Goal: Task Accomplishment & Management: Manage account settings

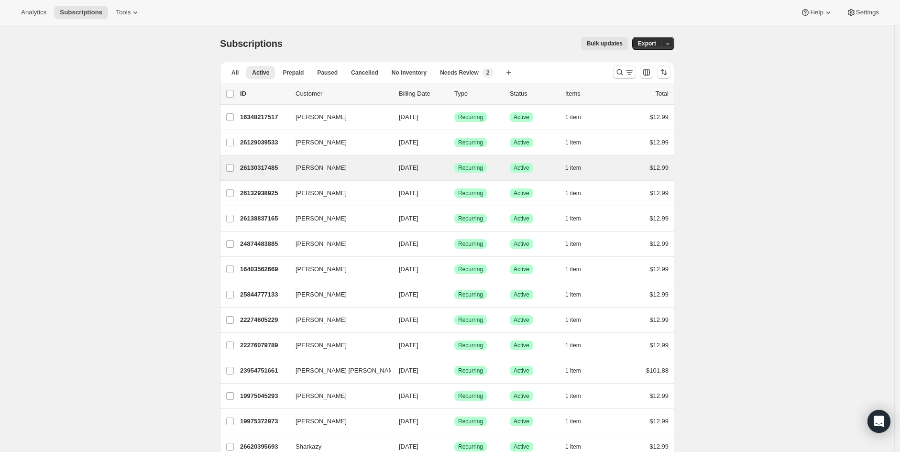
drag, startPoint x: 725, startPoint y: 186, endPoint x: 576, endPoint y: 160, distance: 151.4
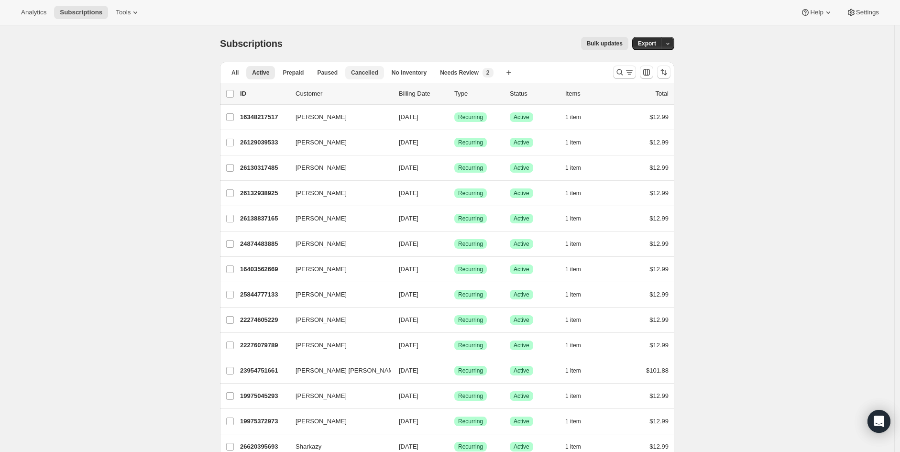
click at [374, 73] on span "Cancelled" at bounding box center [364, 73] width 27 height 8
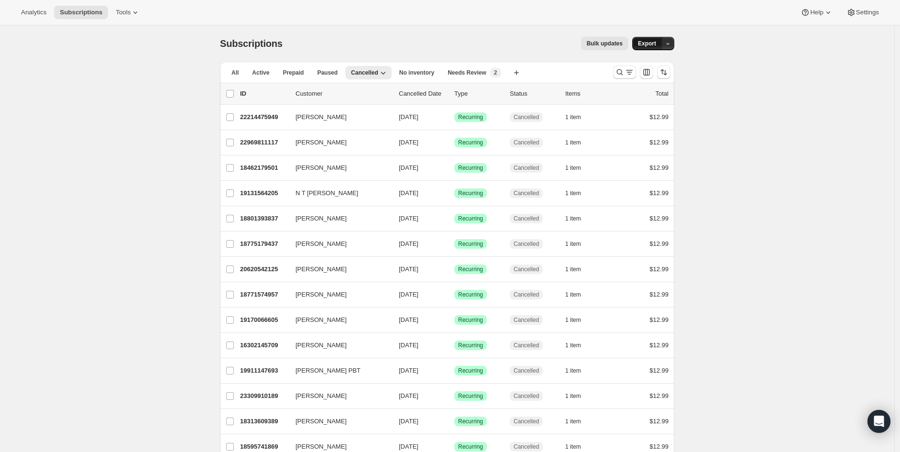
click at [651, 43] on span "Export" at bounding box center [647, 44] width 18 height 8
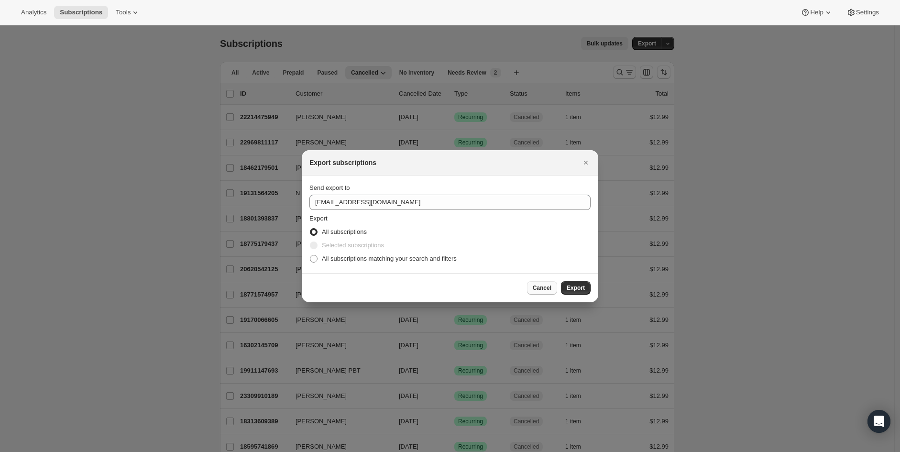
click at [547, 292] on button "Cancel" at bounding box center [542, 287] width 30 height 13
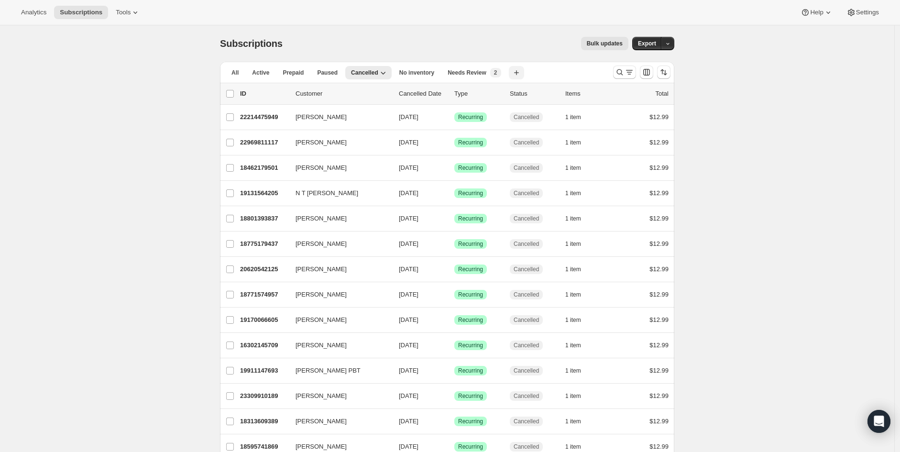
click at [512, 76] on icon "button" at bounding box center [517, 73] width 10 height 10
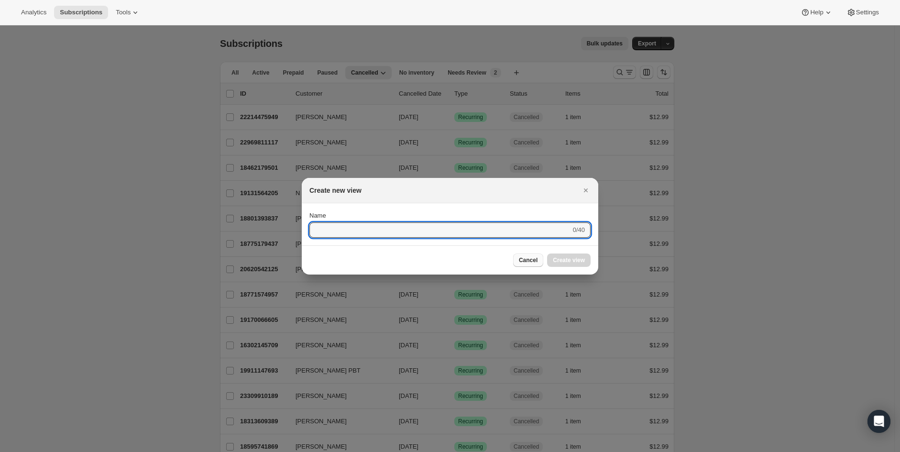
drag, startPoint x: 536, startPoint y: 266, endPoint x: 529, endPoint y: 267, distance: 7.8
click at [535, 266] on button "Cancel" at bounding box center [528, 260] width 30 height 13
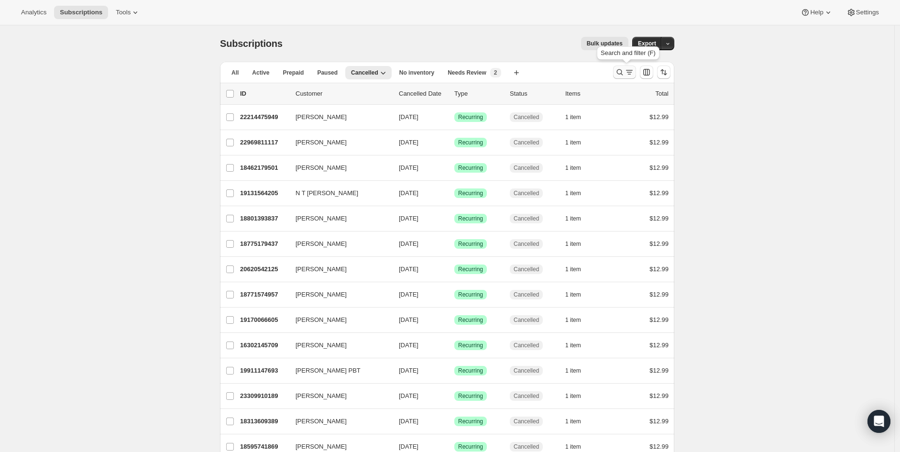
click at [631, 72] on icon "Search and filter results" at bounding box center [630, 72] width 10 height 10
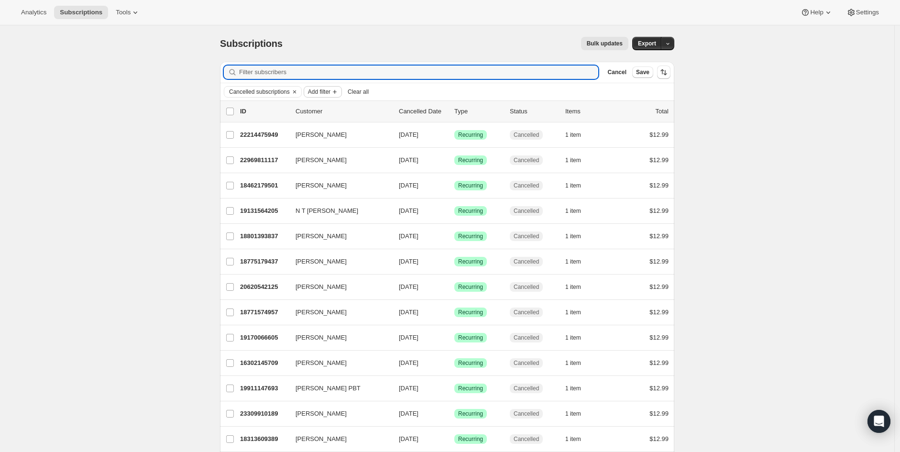
click at [326, 91] on span "Add filter" at bounding box center [319, 92] width 22 height 8
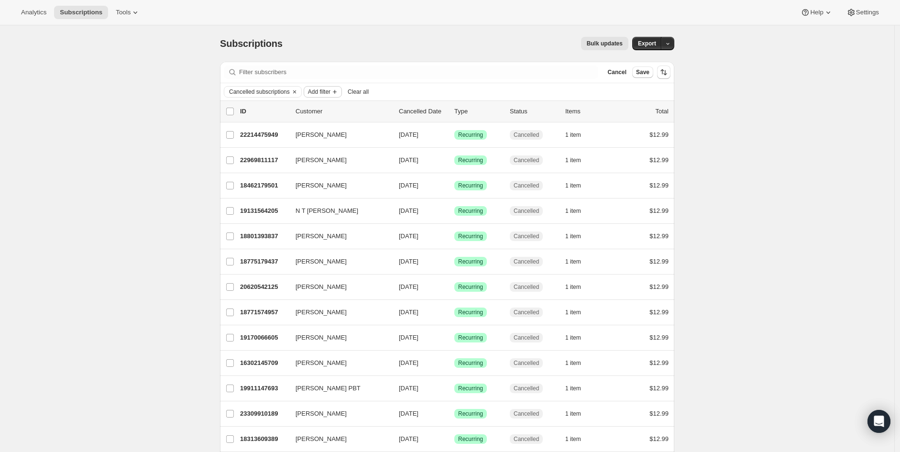
click at [327, 93] on span "Add filter" at bounding box center [319, 92] width 22 height 8
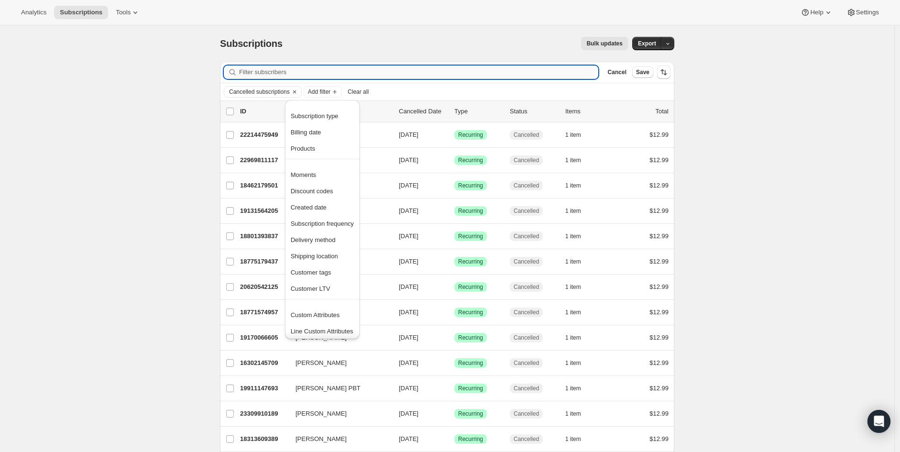
click at [266, 74] on input "Filter subscribers" at bounding box center [418, 72] width 359 height 13
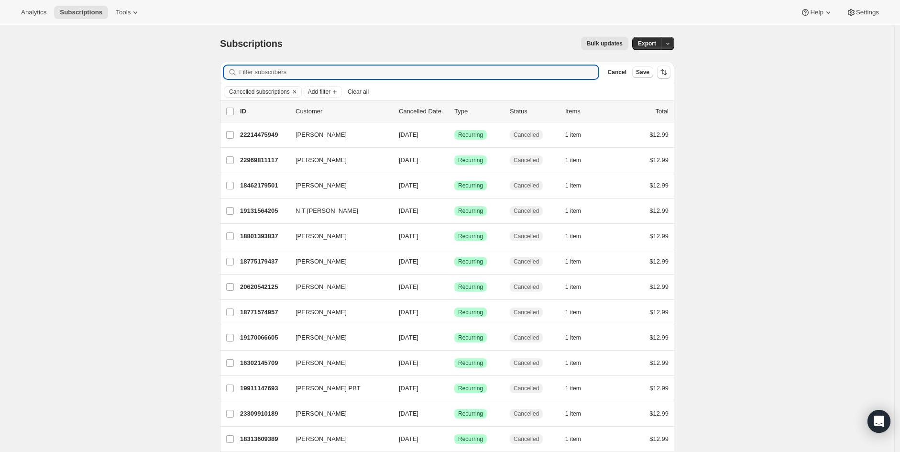
drag, startPoint x: 784, startPoint y: 82, endPoint x: 690, endPoint y: 54, distance: 98.5
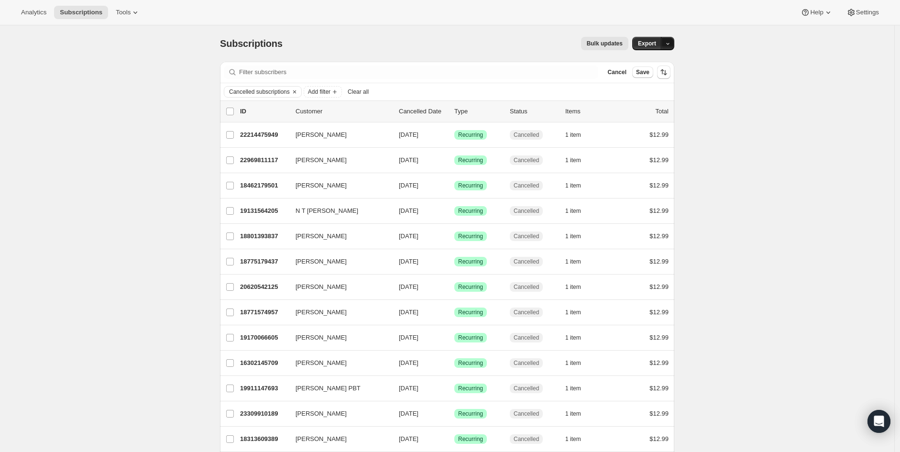
click at [668, 46] on icon "button" at bounding box center [668, 44] width 6 height 6
click at [644, 113] on span "Cancellation report" at bounding box center [622, 112] width 52 height 7
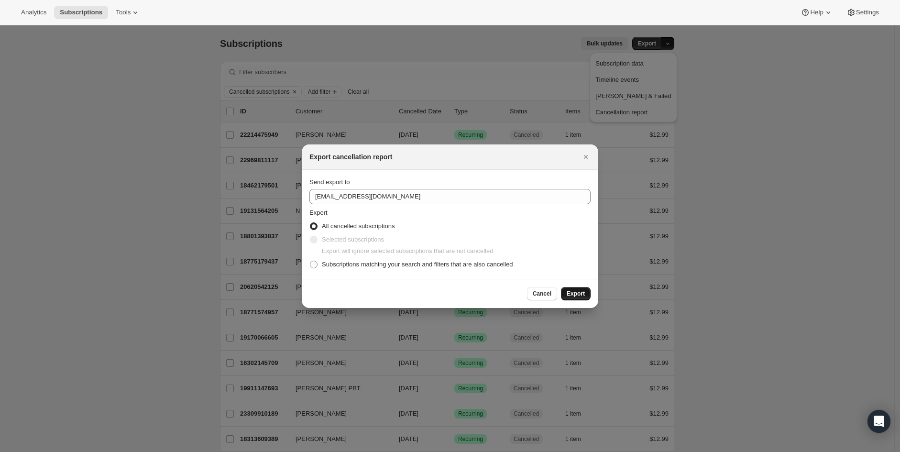
click at [577, 294] on span "Export" at bounding box center [576, 294] width 18 height 8
